Goal: Information Seeking & Learning: Learn about a topic

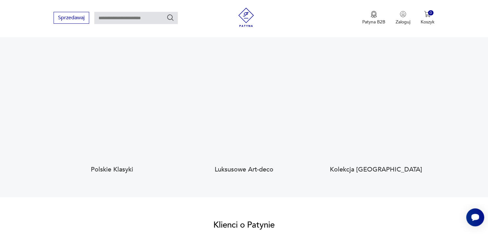
scroll to position [626, 0]
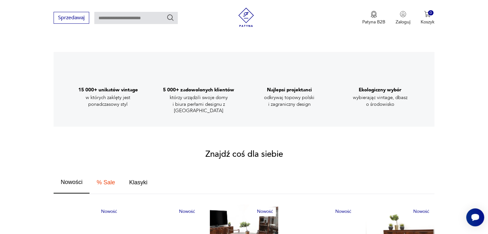
scroll to position [225, 0]
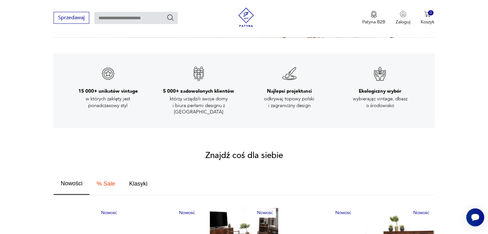
click at [81, 181] on span "Nowości" at bounding box center [72, 184] width 22 height 6
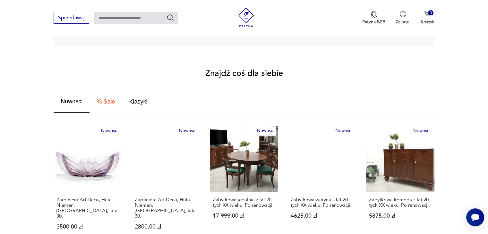
scroll to position [309, 0]
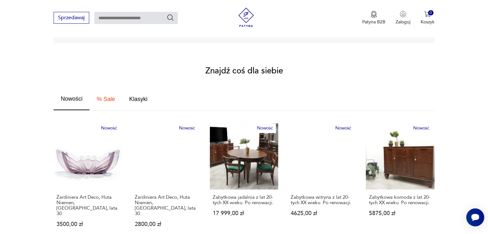
click at [77, 98] on button "Nowości" at bounding box center [72, 99] width 36 height 22
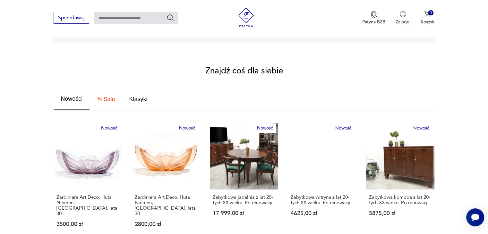
click at [75, 96] on span "Nowości" at bounding box center [72, 99] width 22 height 6
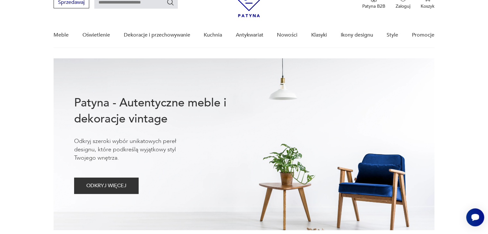
scroll to position [30, 0]
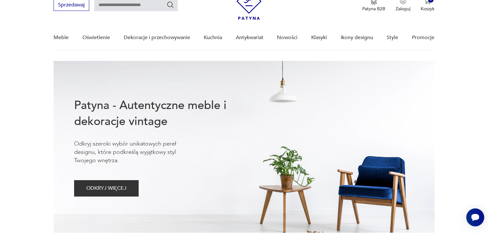
click at [173, 95] on div "Patyna - Autentyczne meble i dekoracje vintage Odkryj szeroki wybór unikatowych…" at bounding box center [179, 147] width 210 height 172
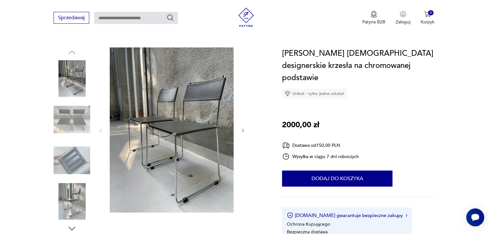
click at [103, 213] on div at bounding box center [172, 130] width 148 height 167
click at [74, 225] on icon "button" at bounding box center [72, 229] width 10 height 10
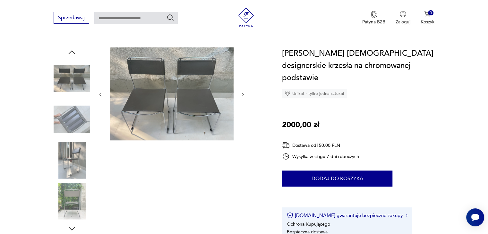
click at [71, 223] on div at bounding box center [72, 140] width 37 height 186
click at [72, 227] on icon "button" at bounding box center [72, 229] width 10 height 10
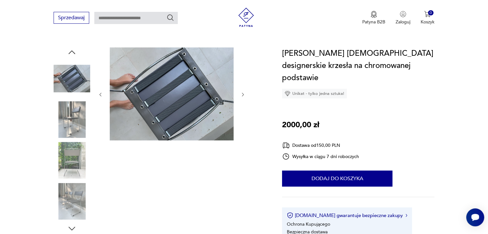
click at [72, 227] on icon "button" at bounding box center [72, 229] width 10 height 10
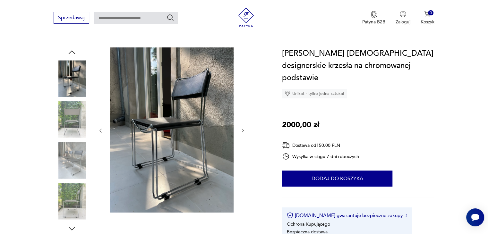
click at [73, 49] on icon "button" at bounding box center [72, 52] width 10 height 10
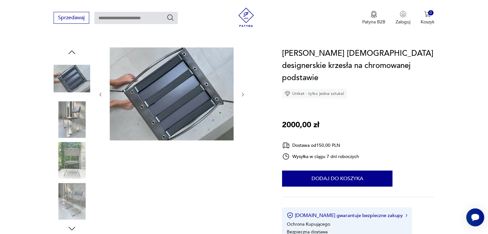
click at [139, 103] on img at bounding box center [172, 93] width 124 height 93
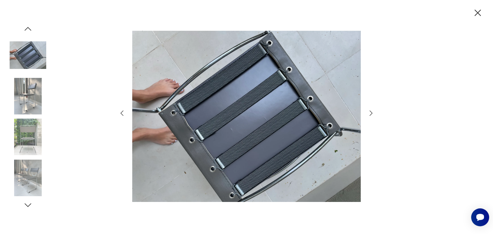
click at [476, 12] on icon "button" at bounding box center [478, 13] width 6 height 6
